Goal: Find specific page/section: Find specific page/section

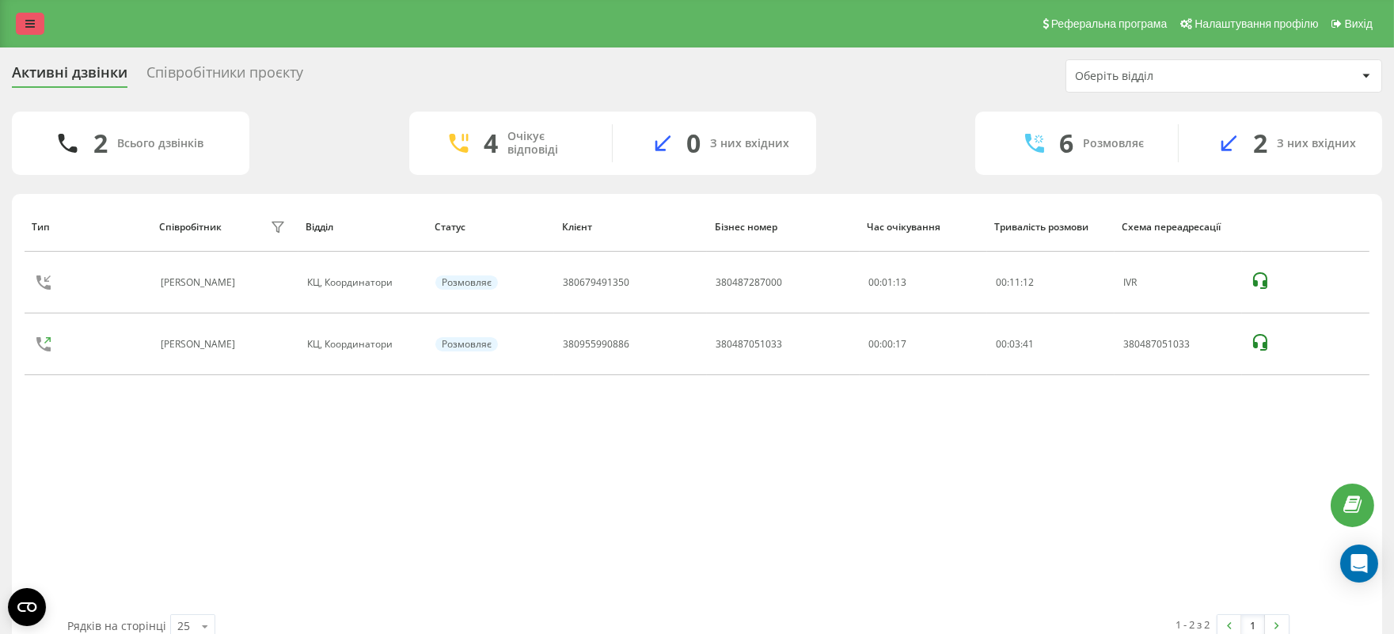
click at [32, 18] on icon at bounding box center [30, 23] width 10 height 11
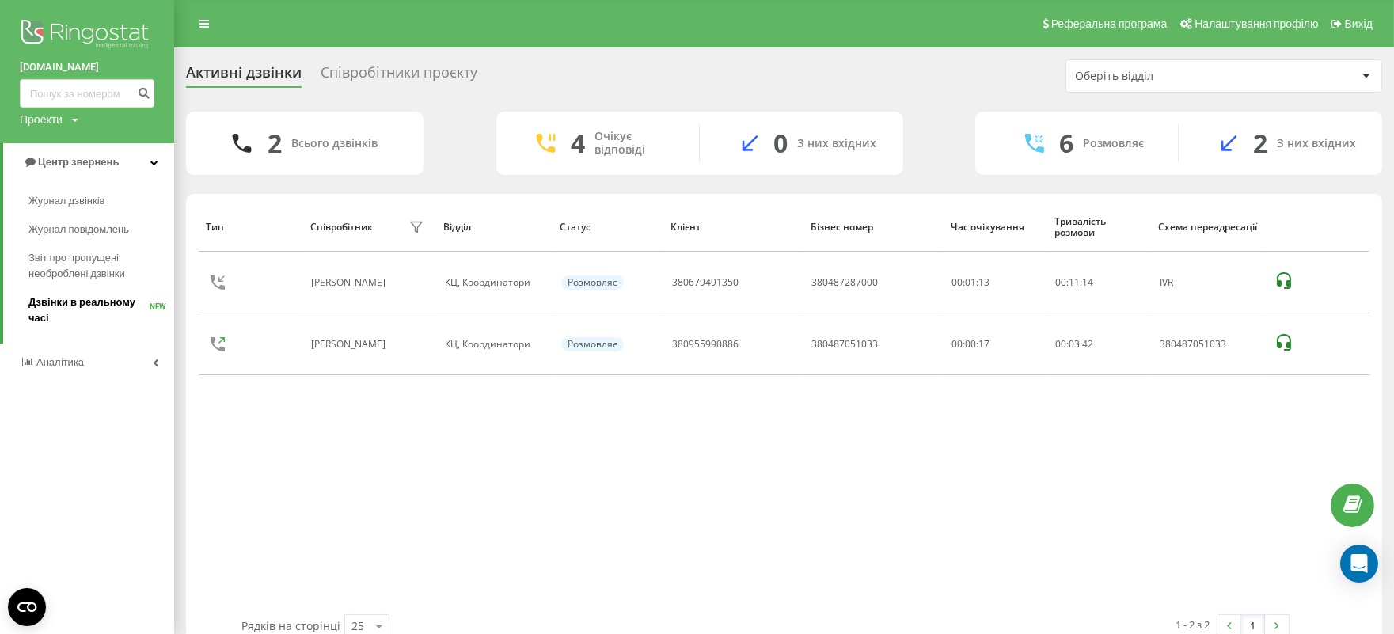
click at [84, 301] on span "Дзвінки в реальному часі" at bounding box center [89, 311] width 121 height 32
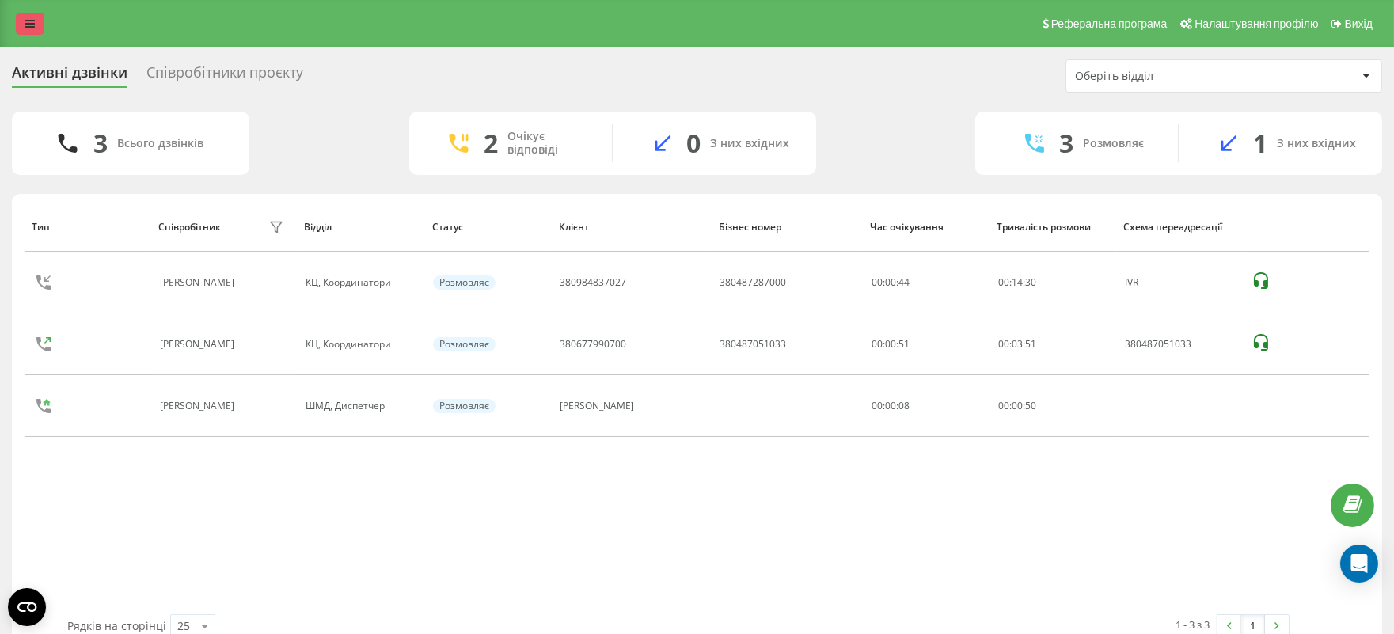
click at [36, 18] on link at bounding box center [30, 24] width 29 height 22
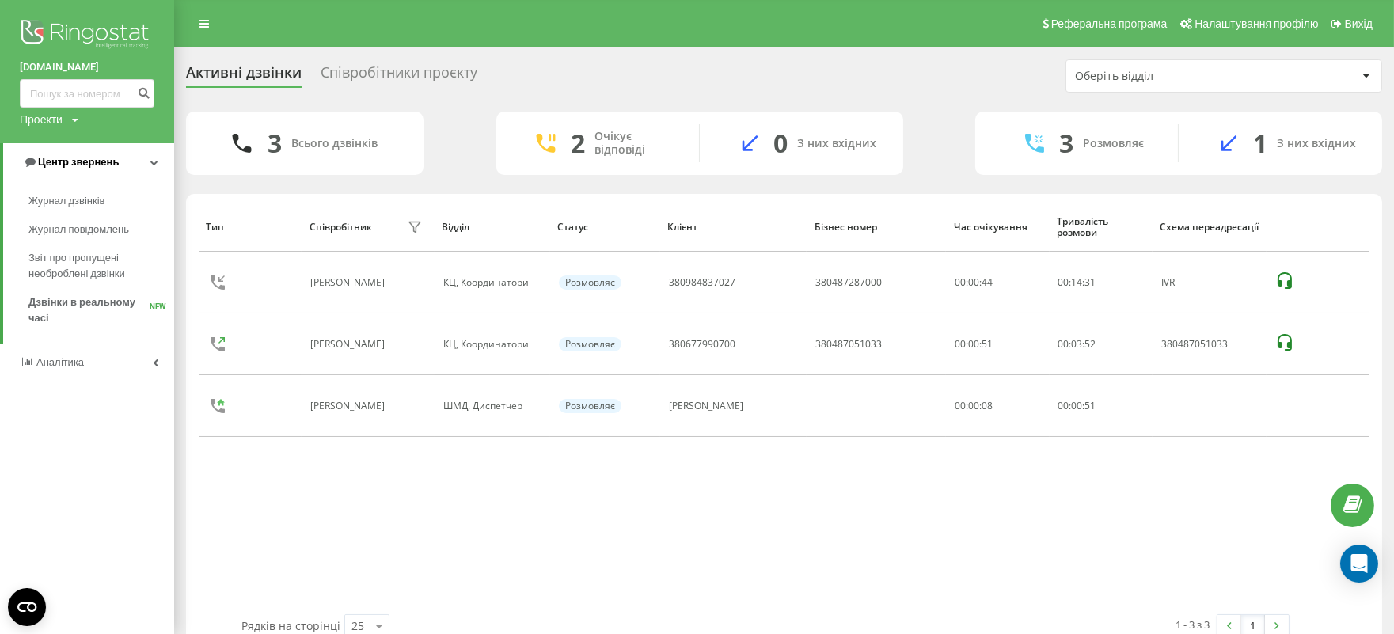
click at [80, 162] on span "Центр звернень" at bounding box center [78, 162] width 81 height 12
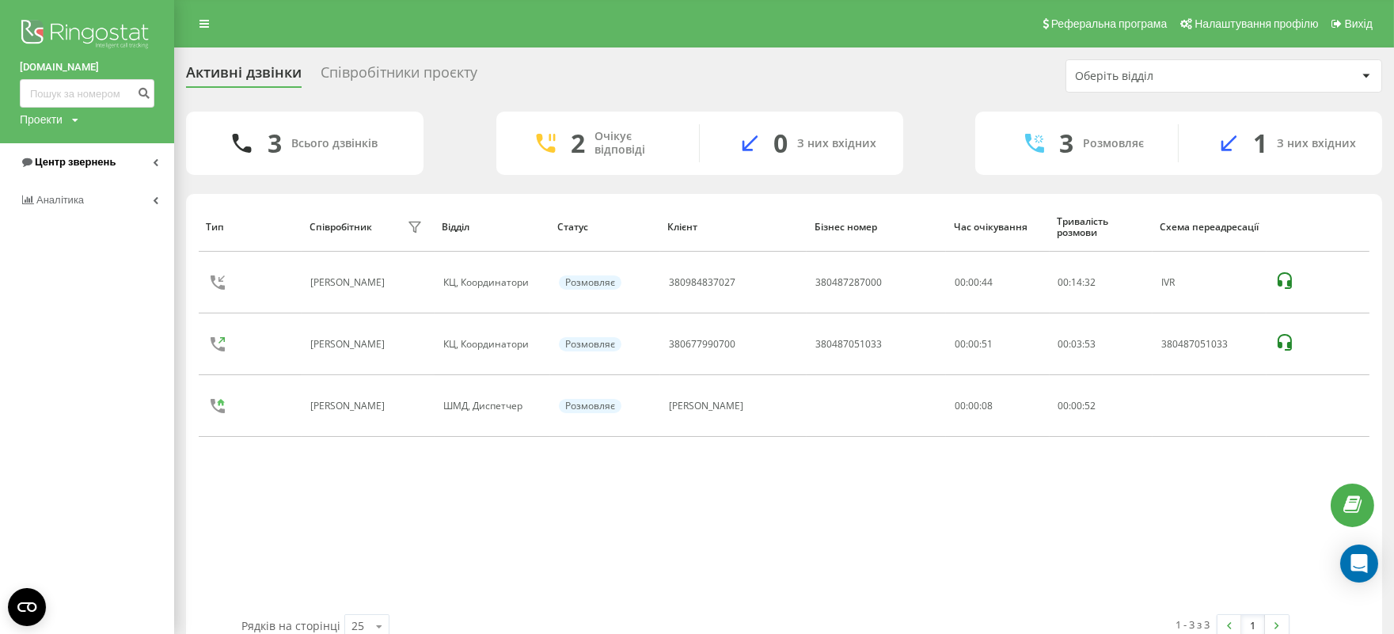
click at [78, 162] on span "Центр звернень" at bounding box center [75, 162] width 81 height 12
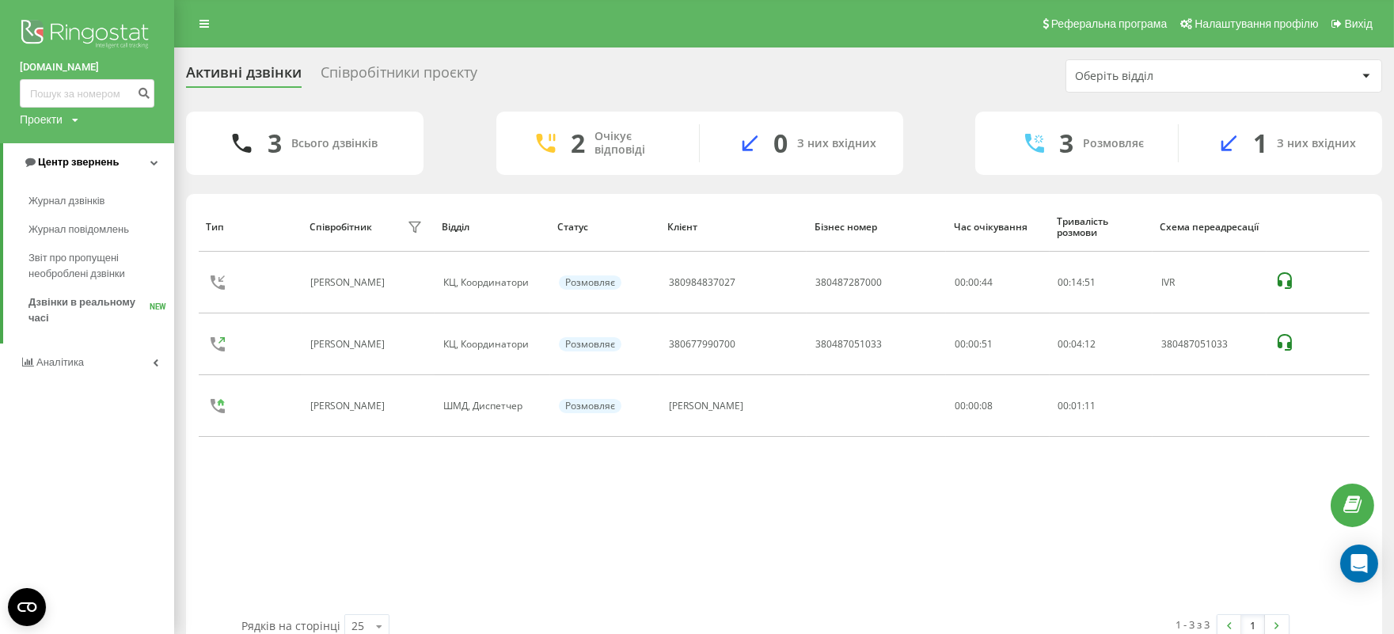
click at [72, 160] on span "Центр звернень" at bounding box center [78, 162] width 81 height 12
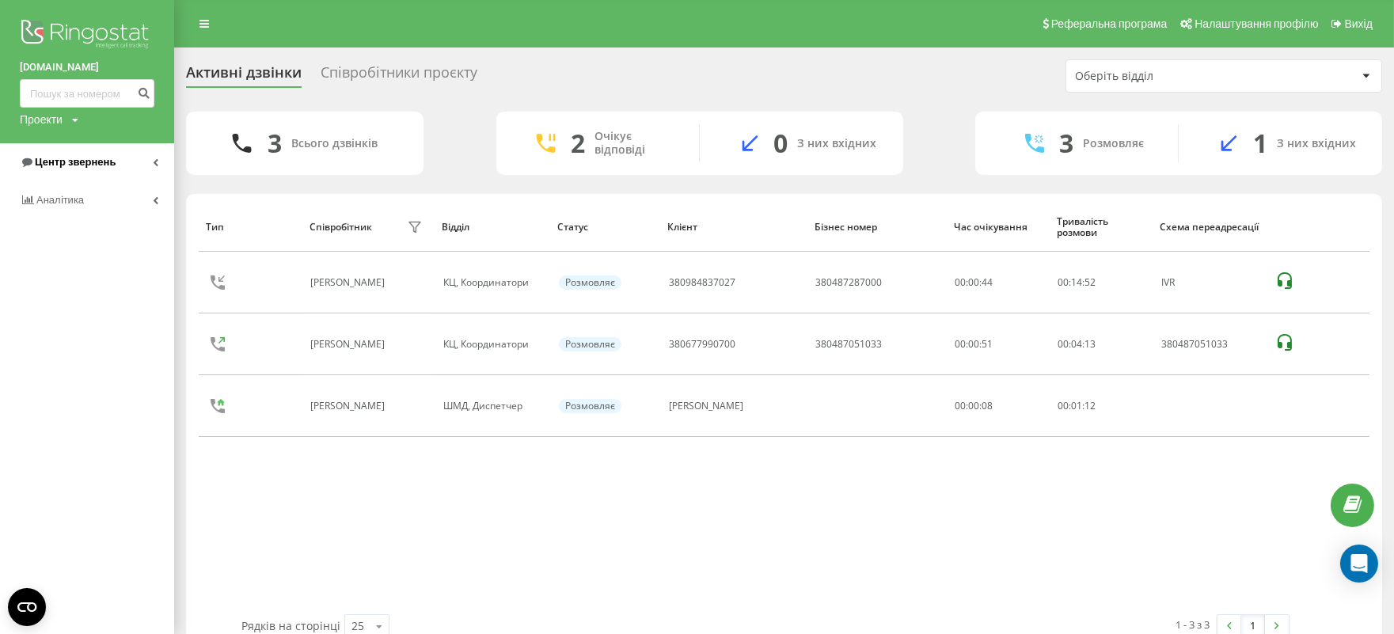
click at [72, 160] on span "Центр звернень" at bounding box center [75, 162] width 81 height 12
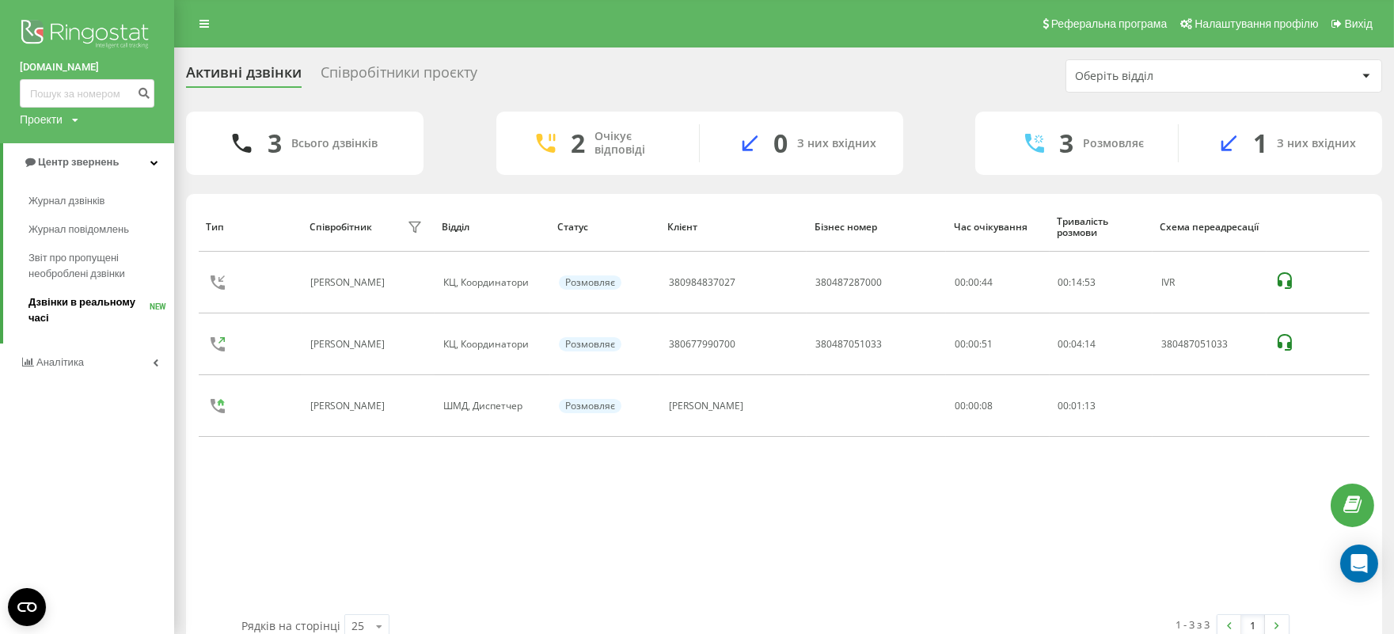
click at [108, 299] on span "Дзвінки в реальному часі" at bounding box center [89, 311] width 121 height 32
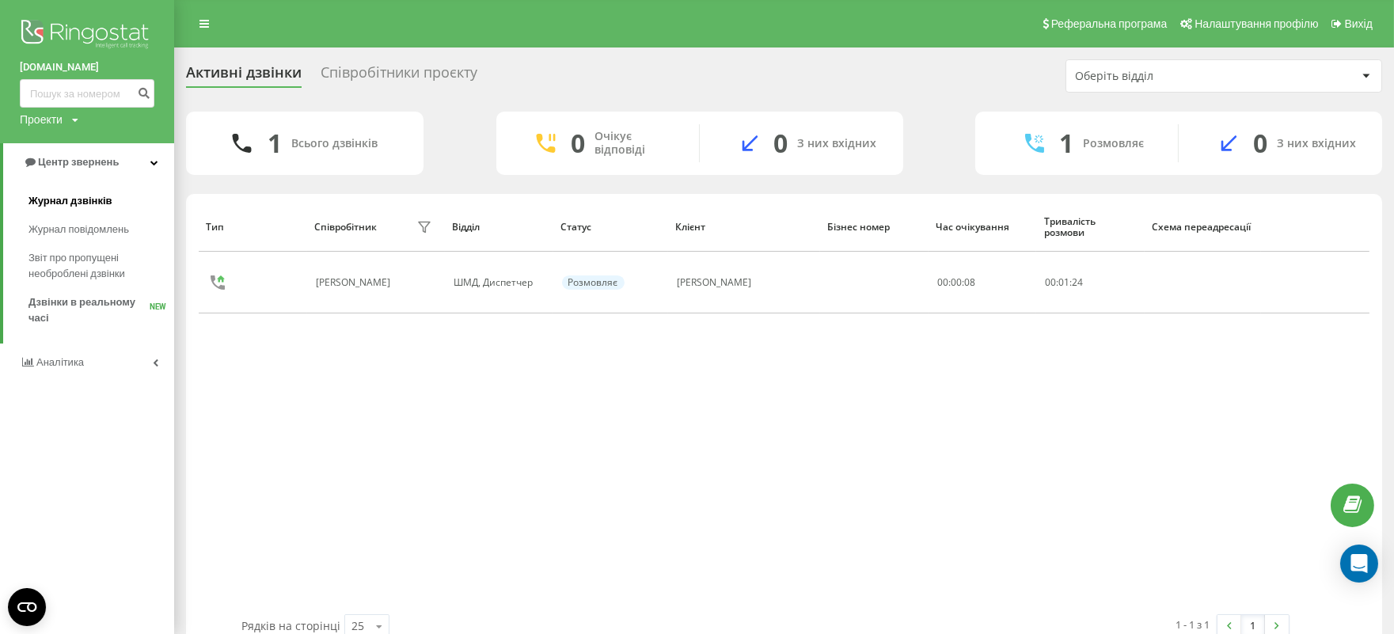
click at [68, 203] on span "Журнал дзвінків" at bounding box center [71, 201] width 84 height 16
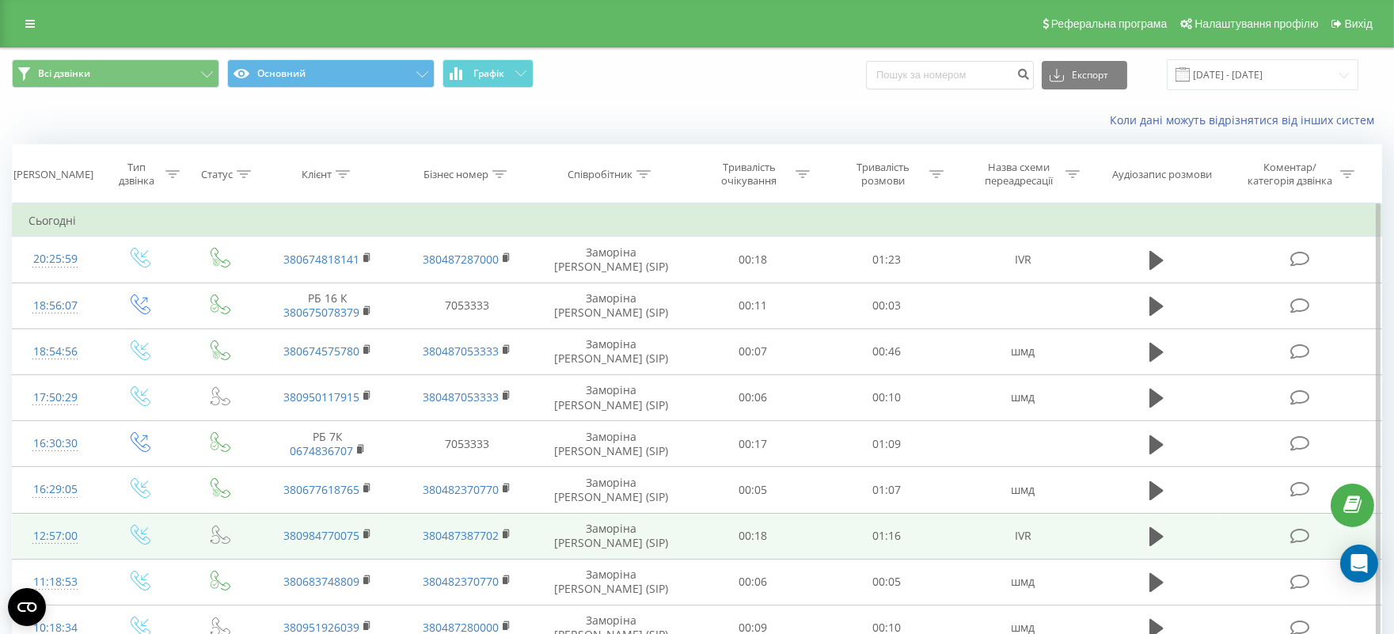
drag, startPoint x: 1159, startPoint y: 256, endPoint x: 673, endPoint y: 534, distance: 560.4
click at [1158, 256] on icon at bounding box center [1157, 260] width 14 height 19
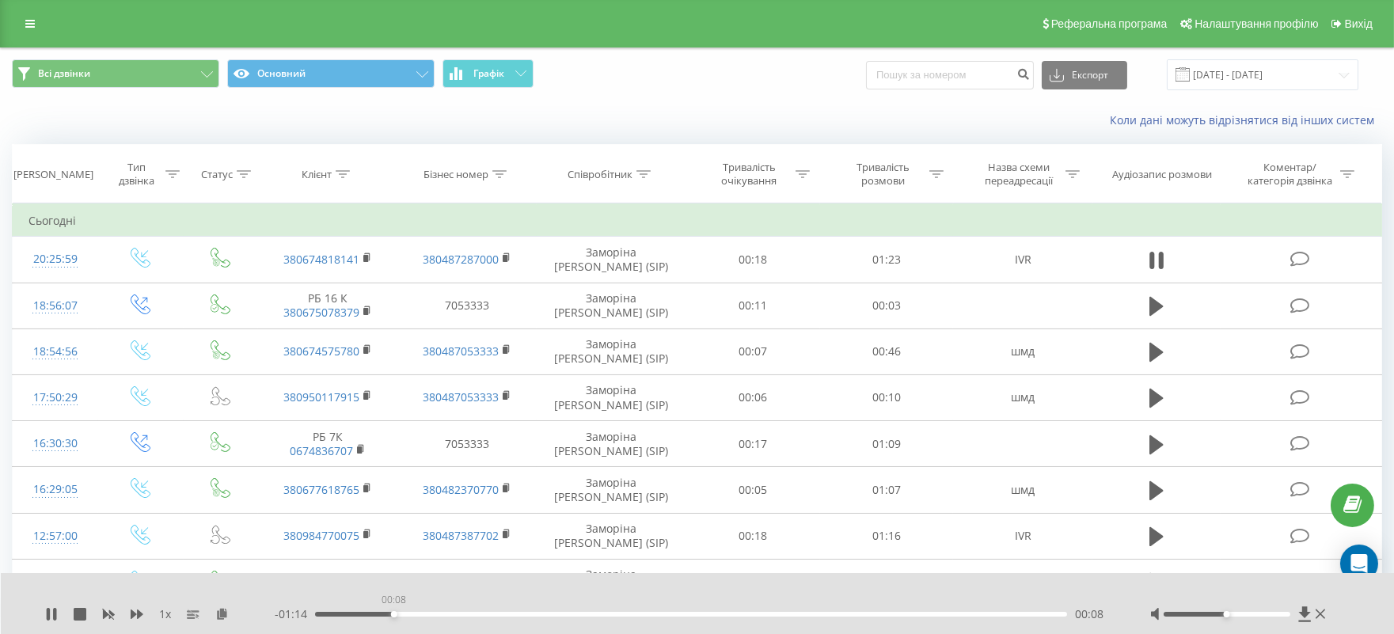
drag, startPoint x: 342, startPoint y: 613, endPoint x: 394, endPoint y: 614, distance: 51.5
click at [394, 614] on div "00:08" at bounding box center [691, 614] width 752 height 5
drag, startPoint x: 394, startPoint y: 615, endPoint x: 464, endPoint y: 622, distance: 70.8
click at [464, 622] on div "- 01:09 00:14 00:14" at bounding box center [693, 615] width 836 height 16
drag, startPoint x: 483, startPoint y: 611, endPoint x: 523, endPoint y: 623, distance: 41.3
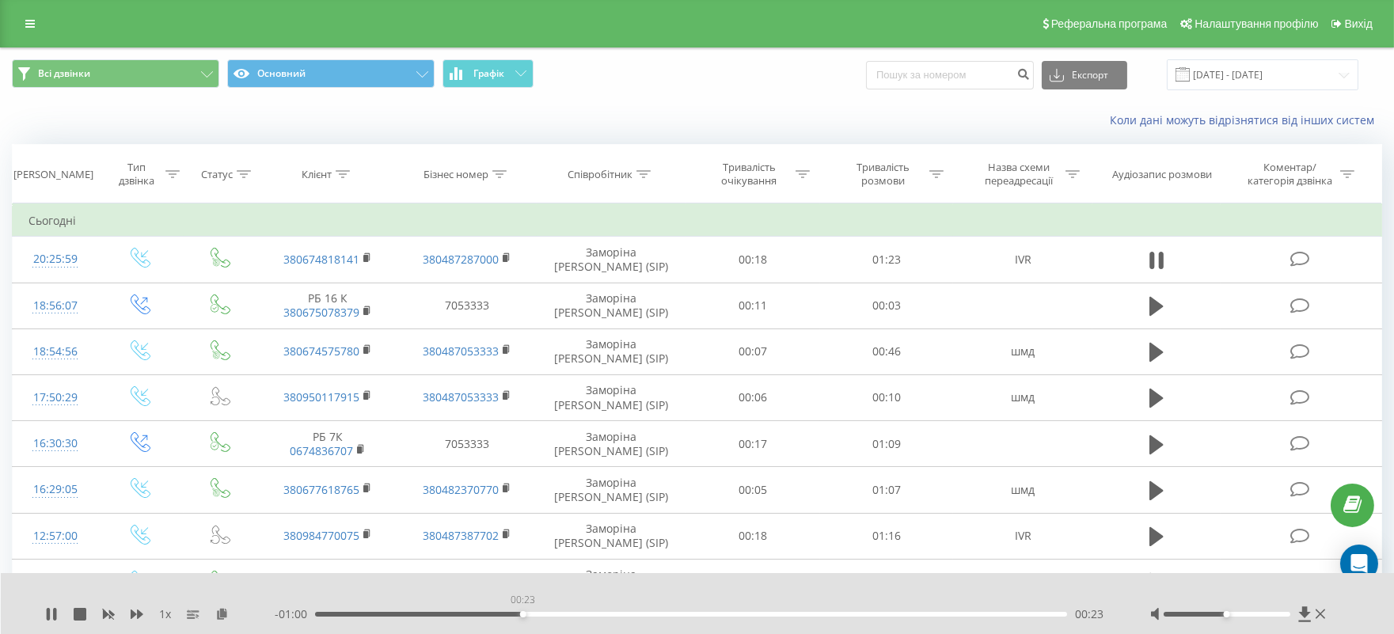
click at [523, 623] on div "1 x - 01:00 00:23 00:23" at bounding box center [698, 603] width 1394 height 61
click at [42, 615] on div "1 x - 00:51 00:32 00:32" at bounding box center [698, 603] width 1394 height 61
click at [80, 614] on icon at bounding box center [80, 614] width 13 height 13
click at [65, 613] on div "1 x" at bounding box center [160, 615] width 230 height 16
click at [69, 614] on div "1 x" at bounding box center [160, 615] width 230 height 16
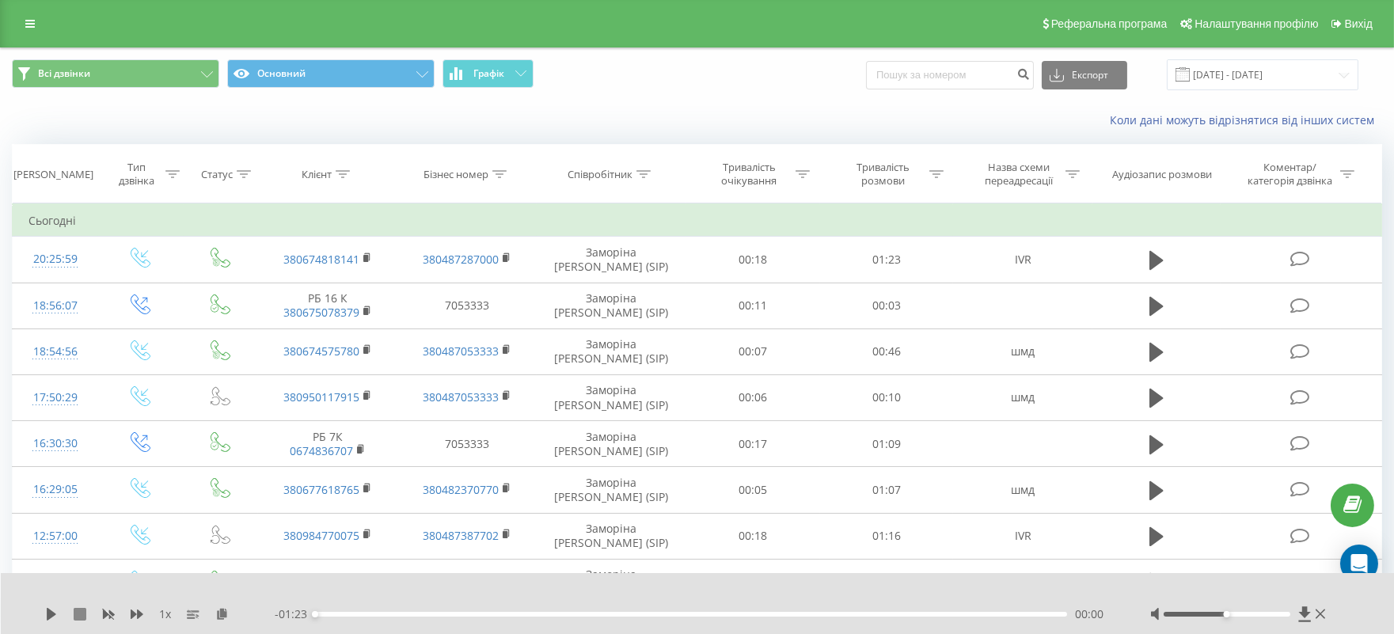
click at [78, 613] on icon at bounding box center [80, 614] width 13 height 13
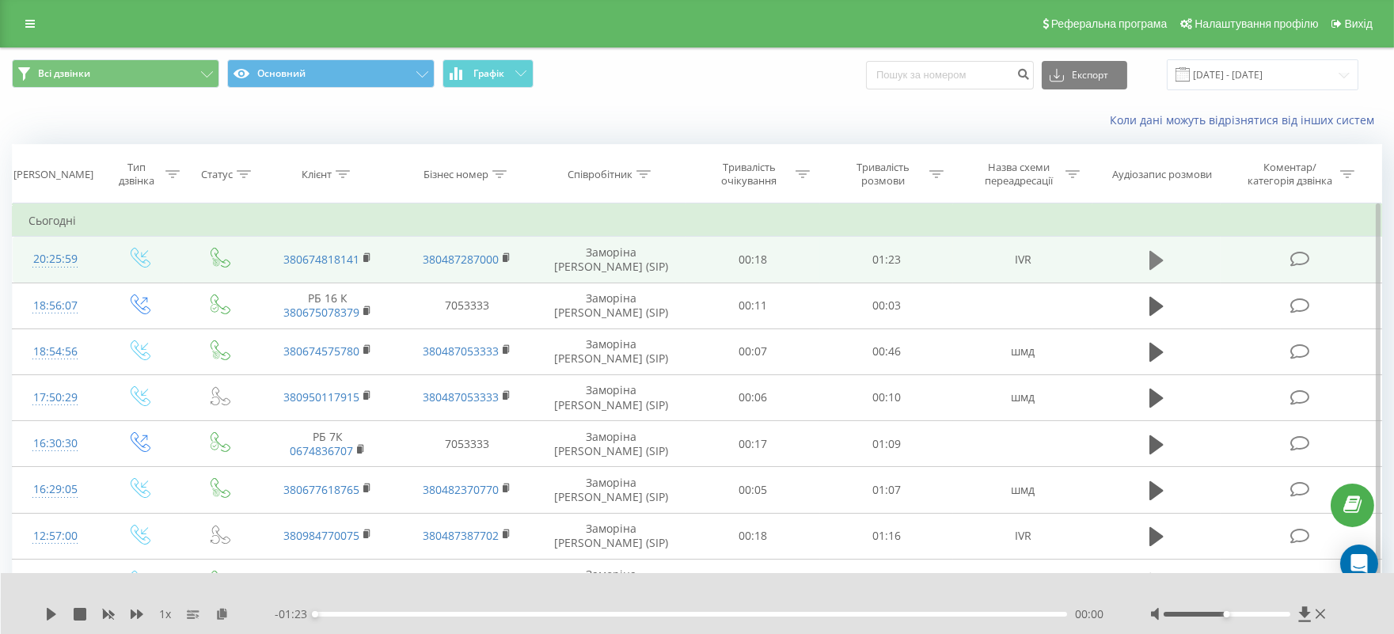
click at [1158, 260] on icon at bounding box center [1157, 260] width 14 height 19
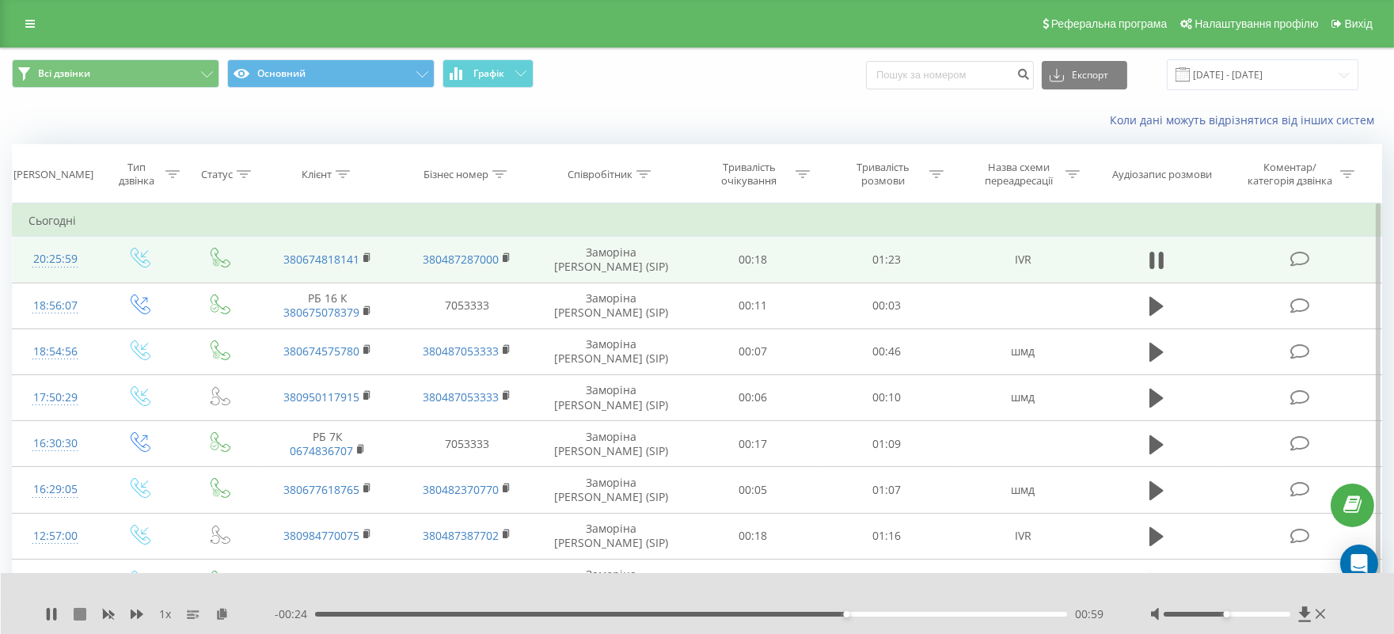
click at [75, 612] on icon at bounding box center [80, 614] width 13 height 13
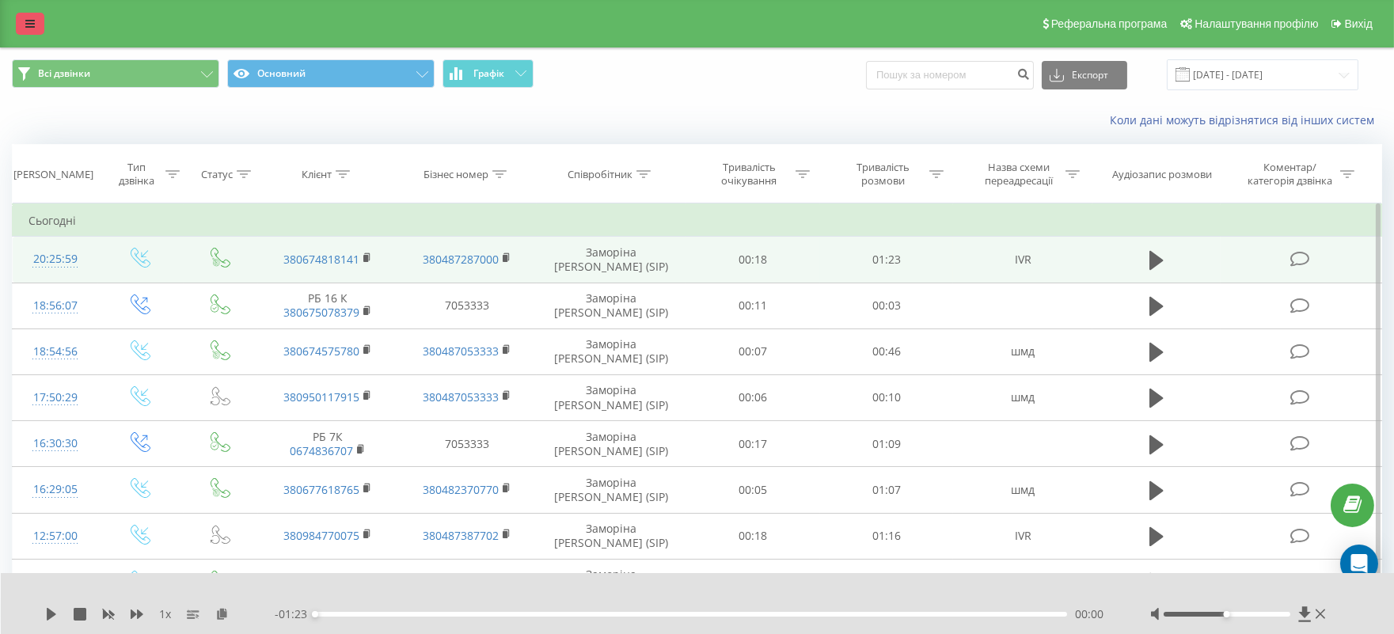
click at [29, 18] on icon at bounding box center [30, 23] width 10 height 11
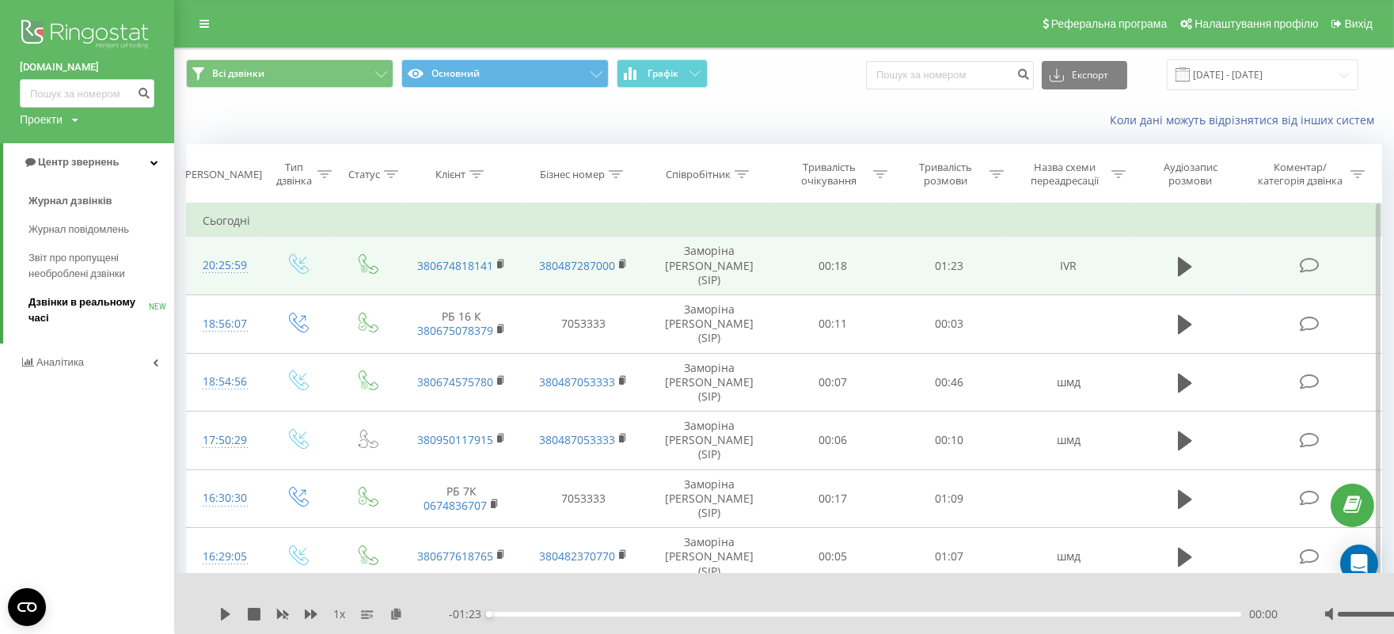
click at [85, 303] on span "Дзвінки в реальному часі" at bounding box center [89, 311] width 120 height 32
